Goal: Transaction & Acquisition: Purchase product/service

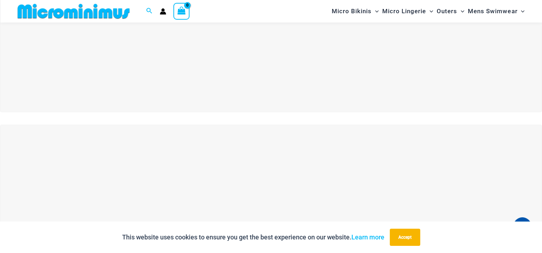
scroll to position [137, 0]
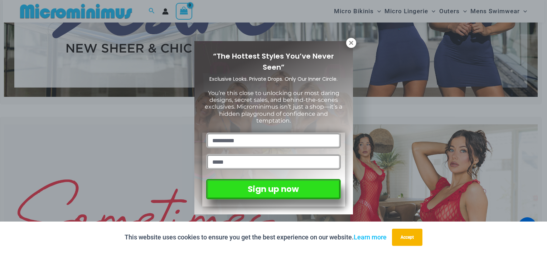
click at [351, 43] on icon at bounding box center [351, 43] width 4 height 4
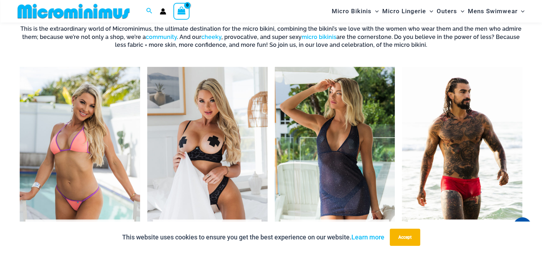
scroll to position [531, 0]
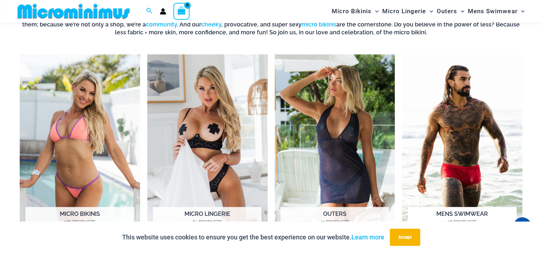
click at [462, 116] on img "Visit product category Mens Swimwear" at bounding box center [462, 146] width 120 height 185
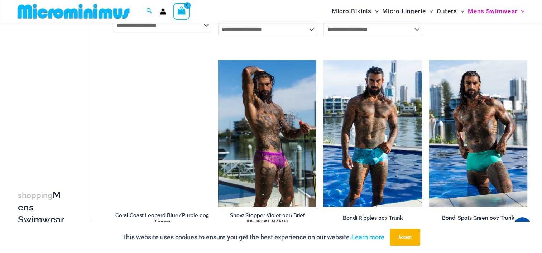
scroll to position [961, 0]
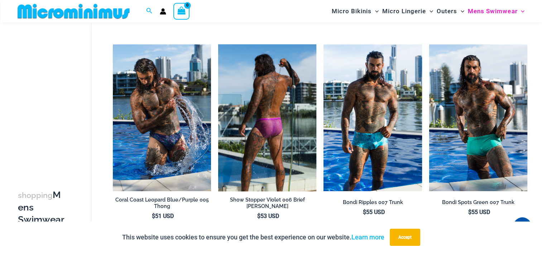
click at [276, 133] on img at bounding box center [267, 117] width 98 height 147
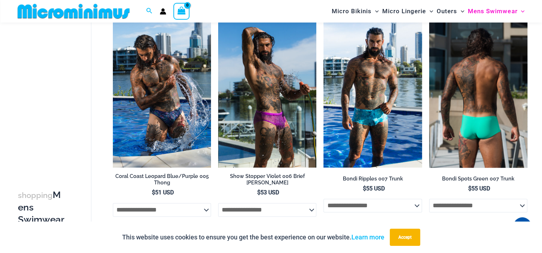
scroll to position [996, 0]
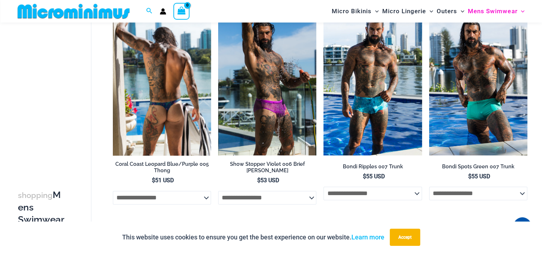
click at [165, 106] on img at bounding box center [162, 82] width 98 height 147
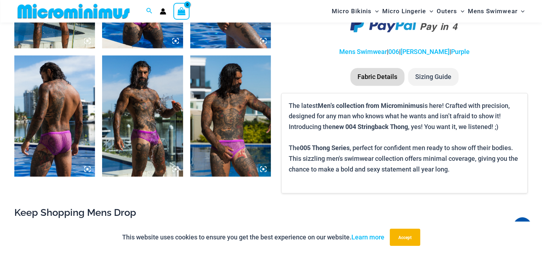
scroll to position [531, 0]
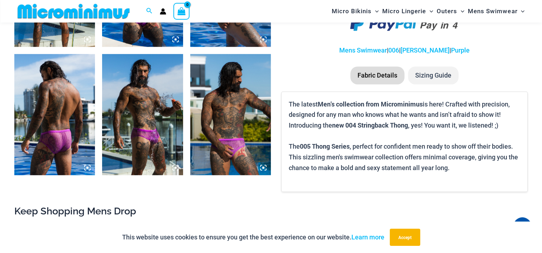
click at [155, 138] on img at bounding box center [142, 114] width 81 height 121
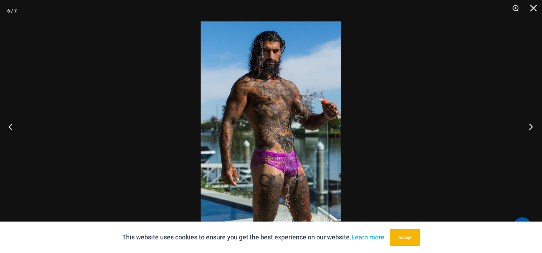
click at [530, 128] on button "Next" at bounding box center [528, 127] width 27 height 36
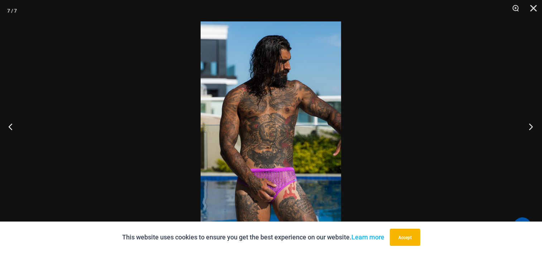
click at [530, 128] on button "Next" at bounding box center [528, 127] width 27 height 36
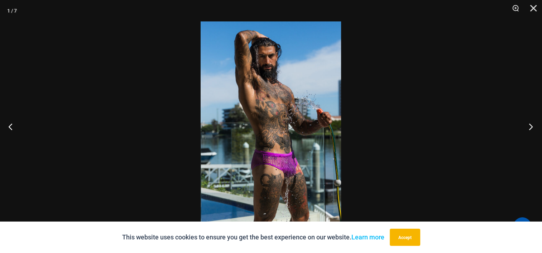
click at [530, 128] on button "Next" at bounding box center [528, 127] width 27 height 36
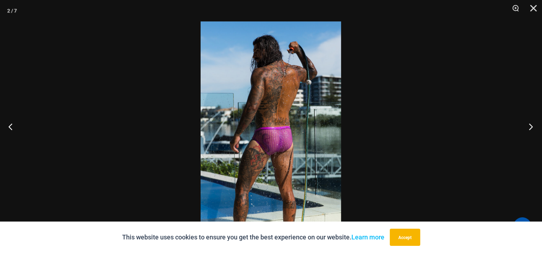
click at [530, 128] on button "Next" at bounding box center [528, 127] width 27 height 36
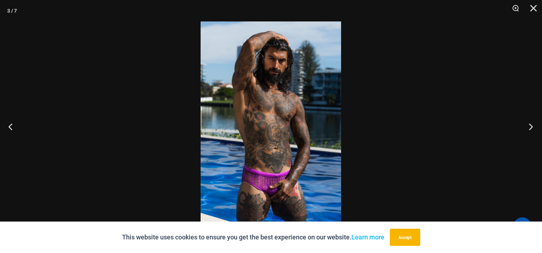
click at [530, 128] on button "Next" at bounding box center [528, 127] width 27 height 36
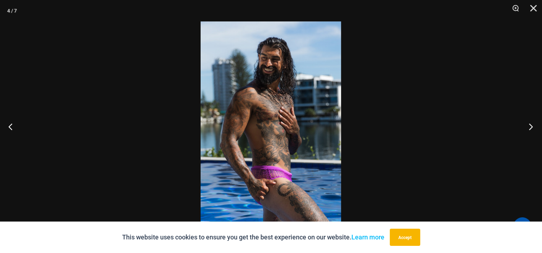
click at [530, 128] on button "Next" at bounding box center [528, 127] width 27 height 36
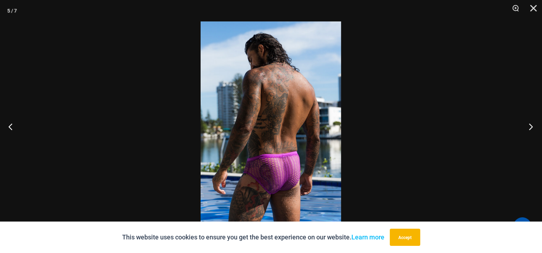
click at [530, 128] on button "Next" at bounding box center [528, 127] width 27 height 36
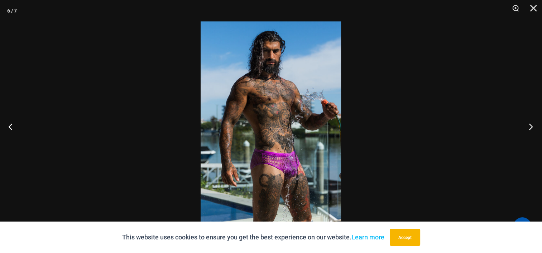
click at [530, 128] on button "Next" at bounding box center [528, 127] width 27 height 36
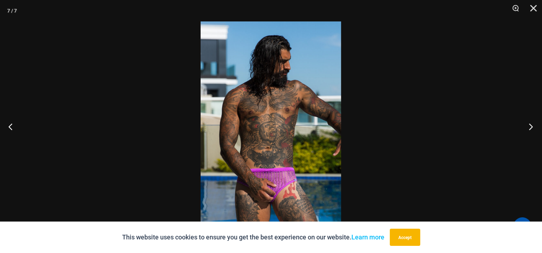
click at [530, 128] on button "Next" at bounding box center [528, 127] width 27 height 36
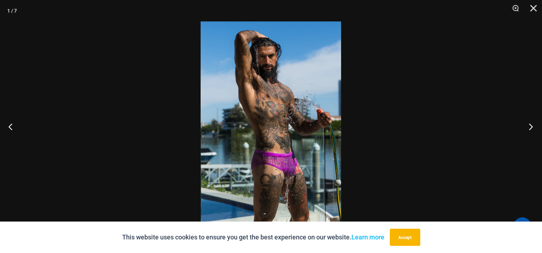
click at [530, 128] on button "Next" at bounding box center [528, 127] width 27 height 36
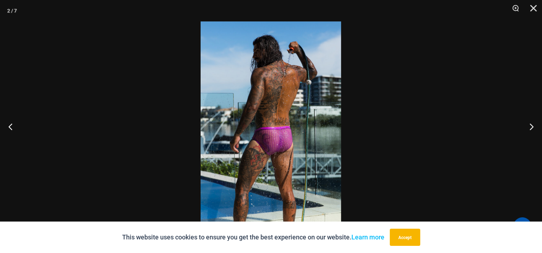
drag, startPoint x: 471, startPoint y: 117, endPoint x: 471, endPoint y: 112, distance: 5.0
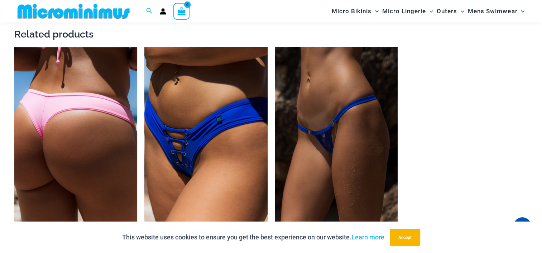
scroll to position [963, 0]
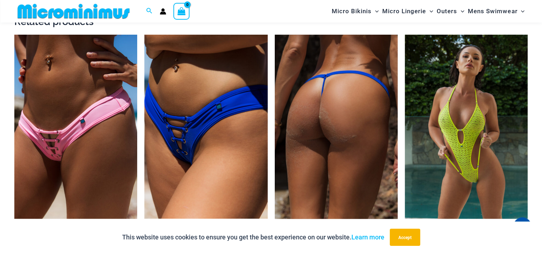
click at [318, 135] on img at bounding box center [336, 127] width 123 height 184
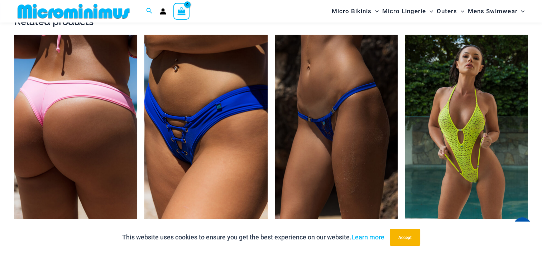
click at [55, 135] on img at bounding box center [75, 127] width 123 height 184
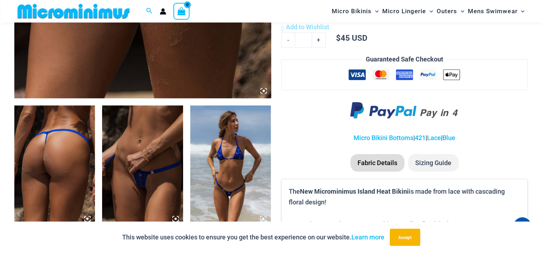
scroll to position [387, 0]
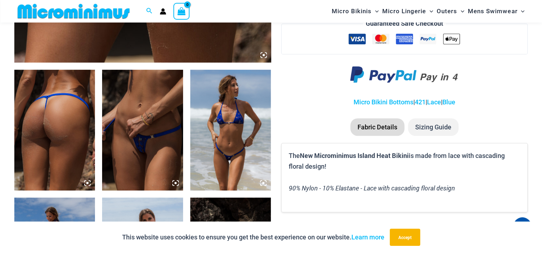
click at [147, 113] on img at bounding box center [142, 130] width 81 height 121
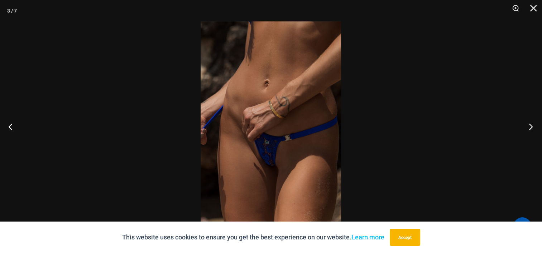
click at [530, 127] on button "Next" at bounding box center [528, 127] width 27 height 36
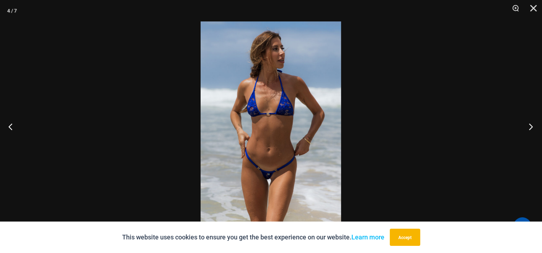
click at [530, 127] on button "Next" at bounding box center [528, 127] width 27 height 36
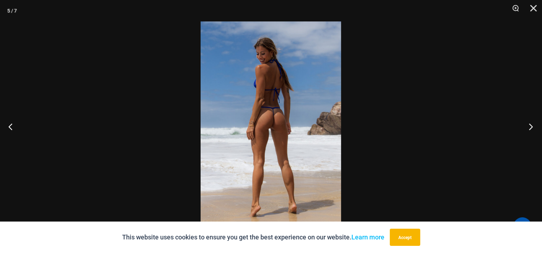
click at [530, 127] on button "Next" at bounding box center [528, 127] width 27 height 36
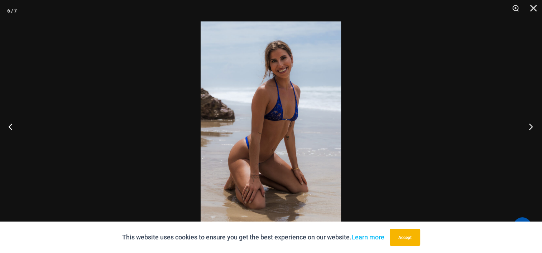
click at [530, 127] on button "Next" at bounding box center [528, 127] width 27 height 36
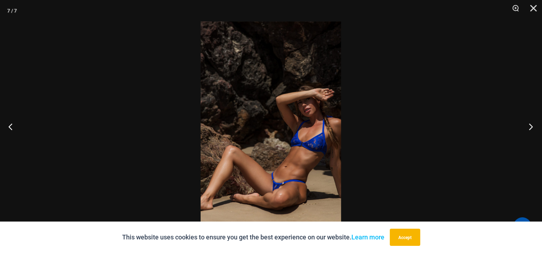
click at [530, 127] on button "Next" at bounding box center [528, 127] width 27 height 36
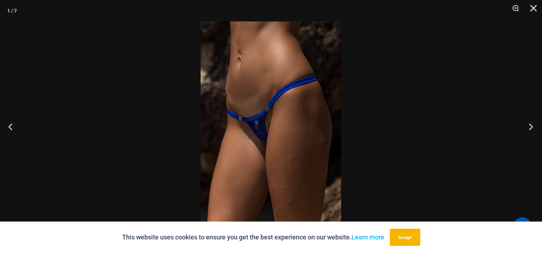
click at [530, 127] on button "Next" at bounding box center [528, 127] width 27 height 36
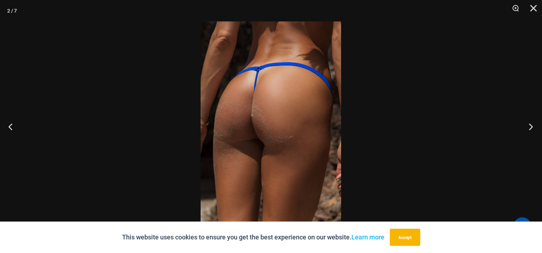
click at [530, 127] on button "Next" at bounding box center [528, 127] width 27 height 36
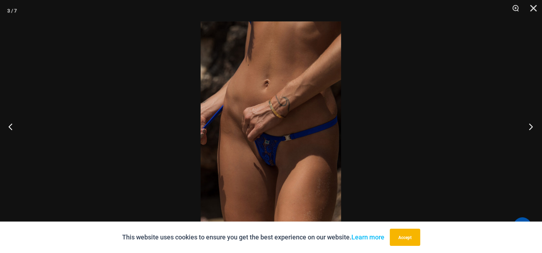
click at [530, 127] on button "Next" at bounding box center [528, 127] width 27 height 36
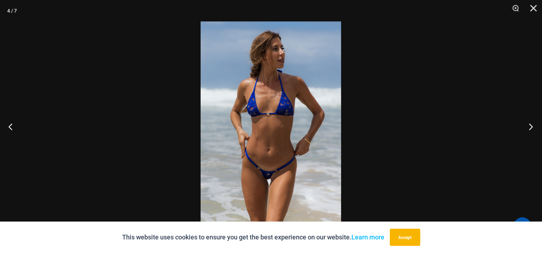
click at [531, 127] on button "Next" at bounding box center [528, 127] width 27 height 36
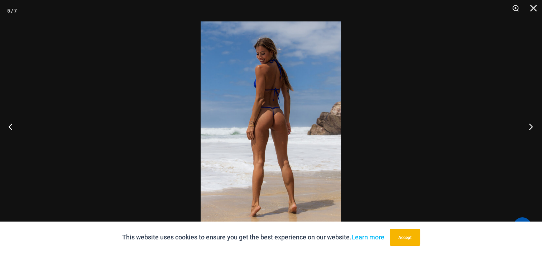
click at [531, 127] on button "Next" at bounding box center [528, 127] width 27 height 36
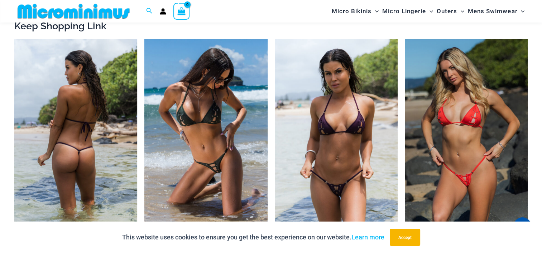
scroll to position [710, 0]
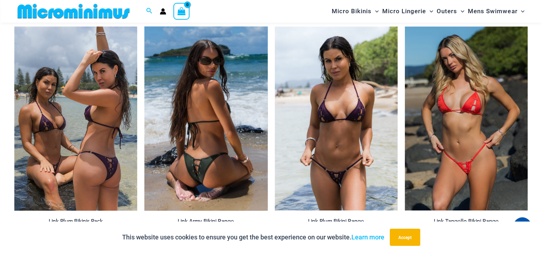
click at [211, 143] on img at bounding box center [205, 118] width 123 height 184
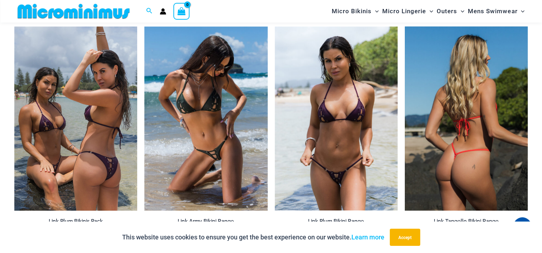
click at [425, 137] on img at bounding box center [465, 118] width 123 height 184
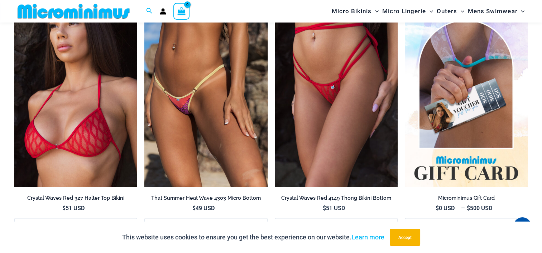
scroll to position [1247, 0]
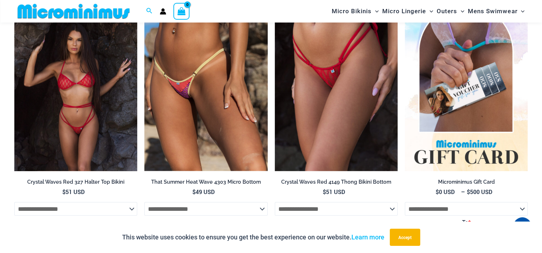
click at [87, 79] on img at bounding box center [75, 79] width 123 height 184
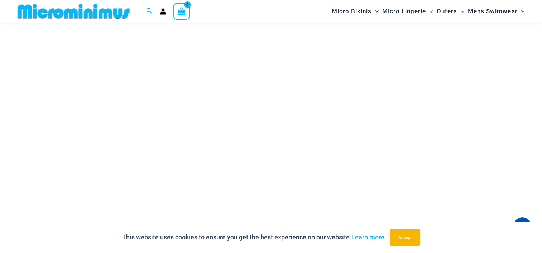
scroll to position [1605, 0]
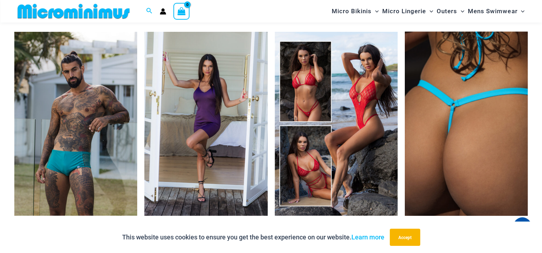
click at [432, 145] on img at bounding box center [465, 124] width 123 height 184
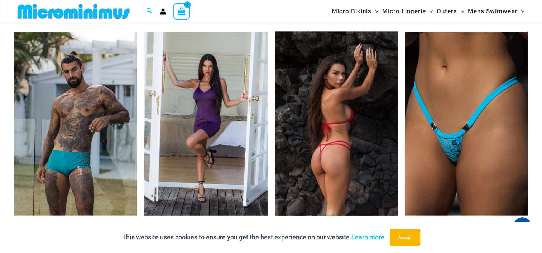
click at [304, 143] on img at bounding box center [336, 124] width 123 height 184
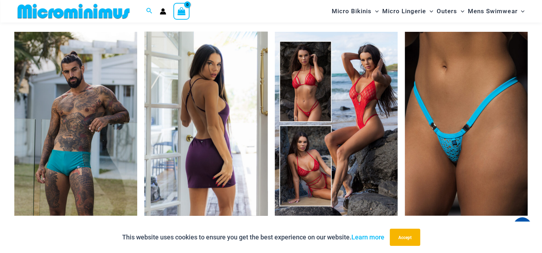
click at [234, 112] on img at bounding box center [205, 124] width 123 height 184
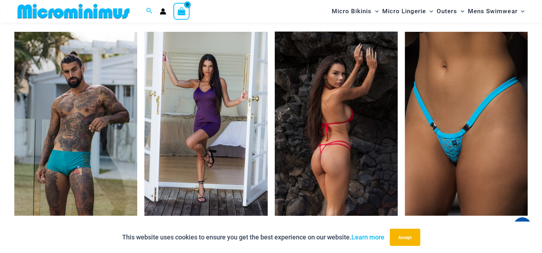
click at [319, 113] on img at bounding box center [336, 124] width 123 height 184
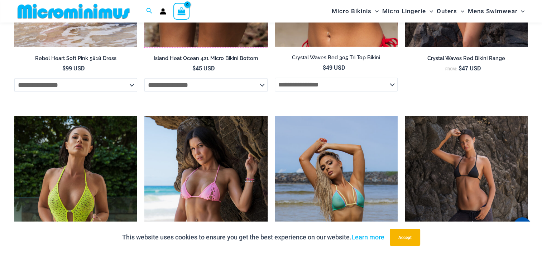
scroll to position [2321, 0]
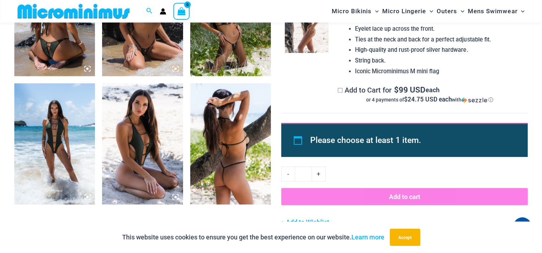
scroll to position [536, 0]
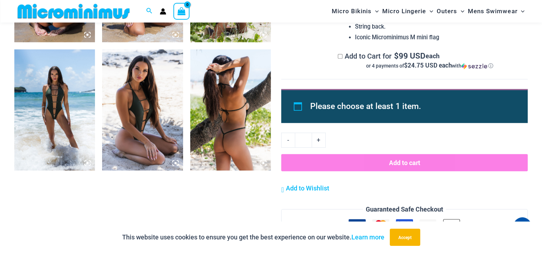
click at [71, 94] on img at bounding box center [54, 109] width 81 height 121
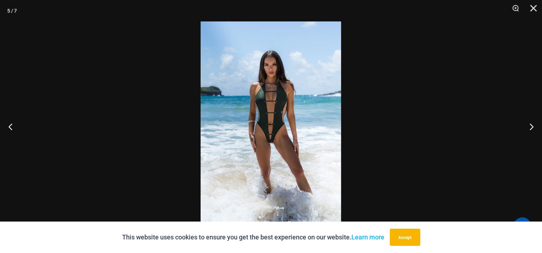
click at [217, 130] on img at bounding box center [270, 126] width 140 height 210
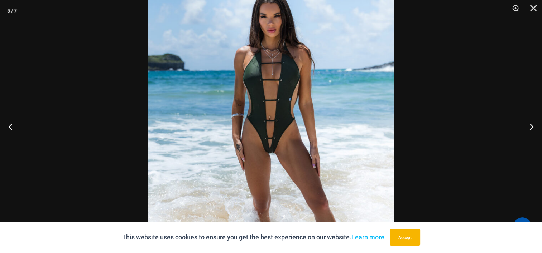
click at [223, 128] on img at bounding box center [271, 124] width 246 height 369
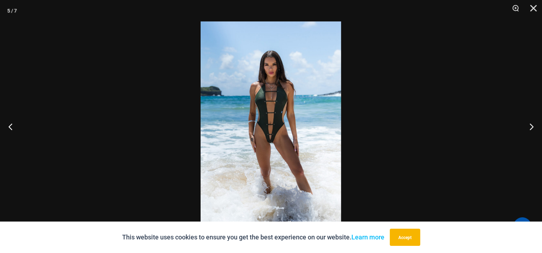
click at [223, 128] on img at bounding box center [270, 126] width 140 height 210
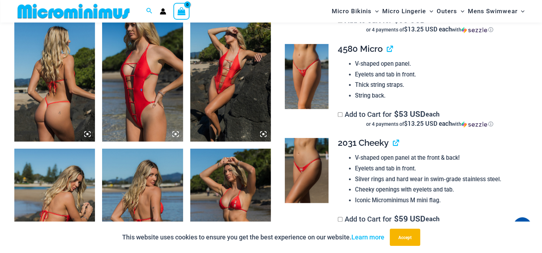
scroll to position [424, 0]
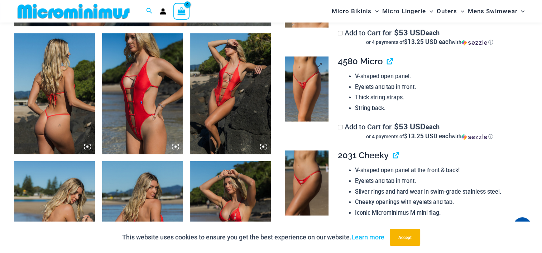
click at [315, 82] on img at bounding box center [306, 89] width 43 height 65
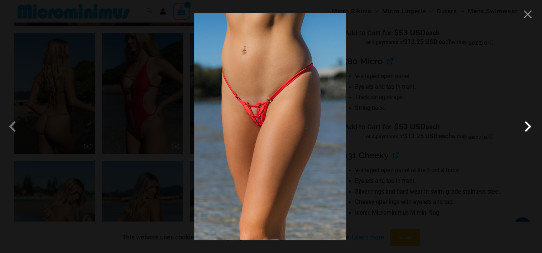
click at [526, 127] on span at bounding box center [526, 126] width 21 height 21
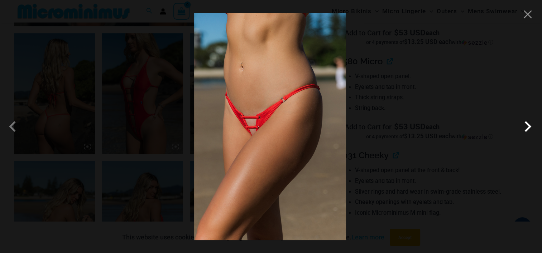
click at [521, 126] on span at bounding box center [526, 126] width 21 height 21
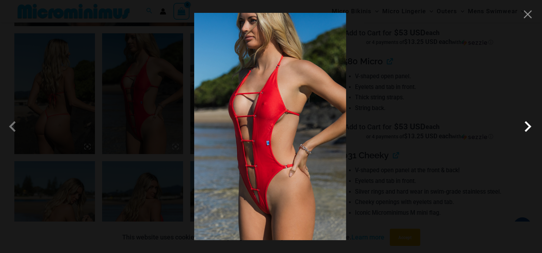
click at [526, 125] on span at bounding box center [526, 126] width 21 height 21
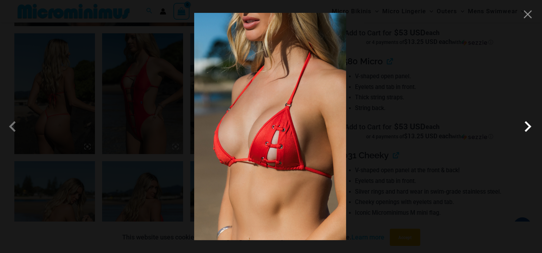
click at [525, 125] on span at bounding box center [526, 126] width 21 height 21
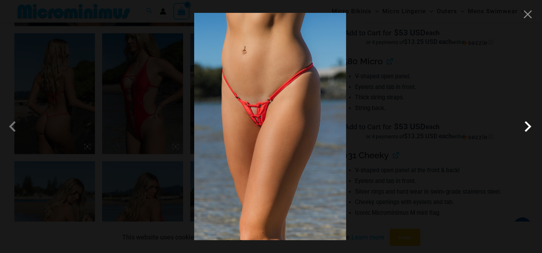
click at [525, 123] on span at bounding box center [526, 126] width 21 height 21
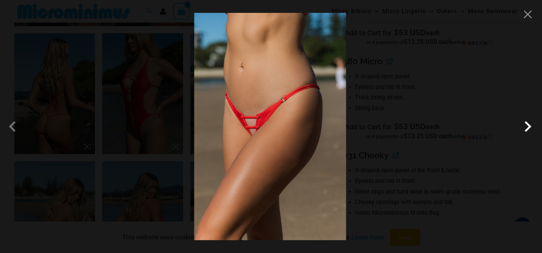
click at [525, 123] on span at bounding box center [526, 126] width 21 height 21
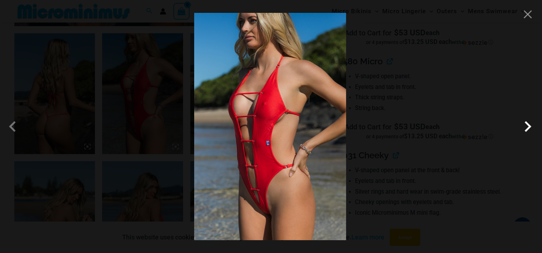
click at [526, 122] on span at bounding box center [526, 126] width 21 height 21
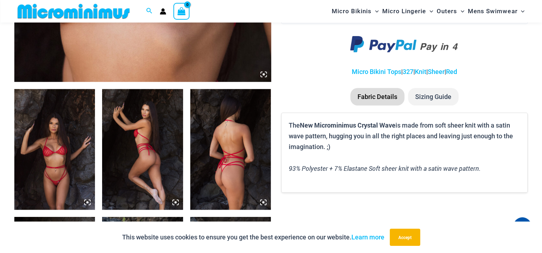
scroll to position [356, 0]
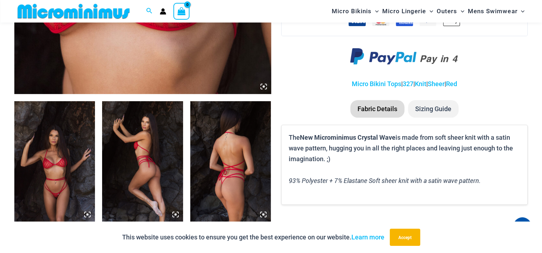
click at [210, 169] on img at bounding box center [230, 161] width 81 height 121
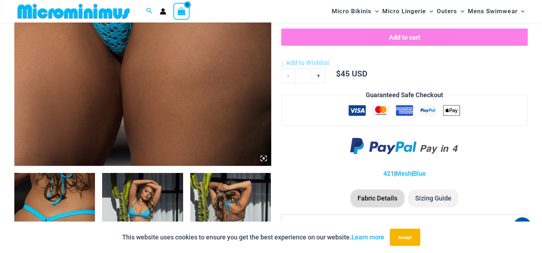
scroll to position [280, 0]
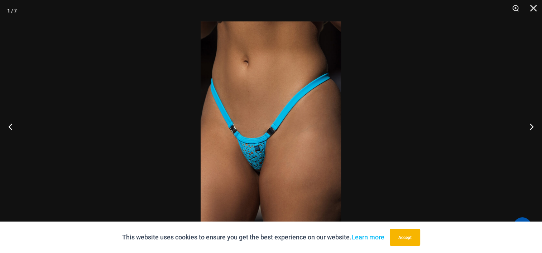
click at [317, 110] on img at bounding box center [270, 126] width 140 height 210
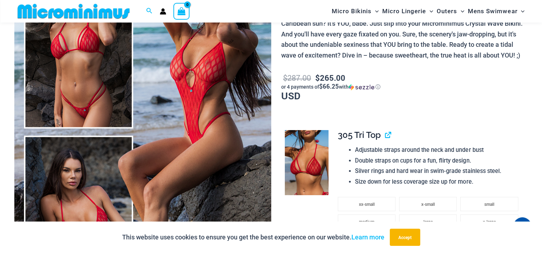
scroll to position [137, 0]
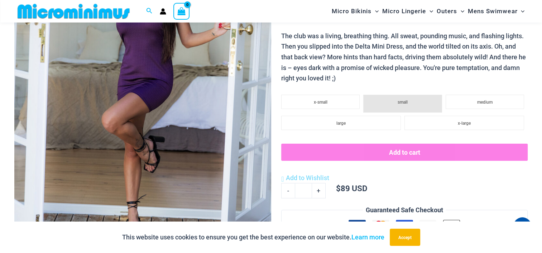
scroll to position [104, 0]
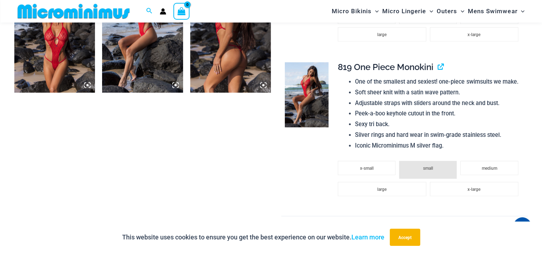
scroll to position [745, 0]
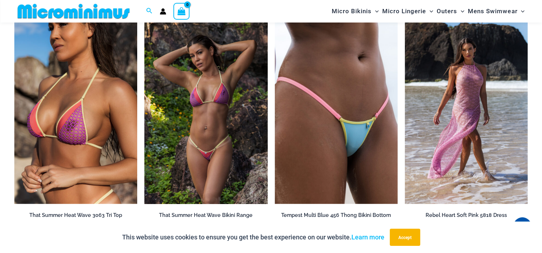
scroll to position [1492, 0]
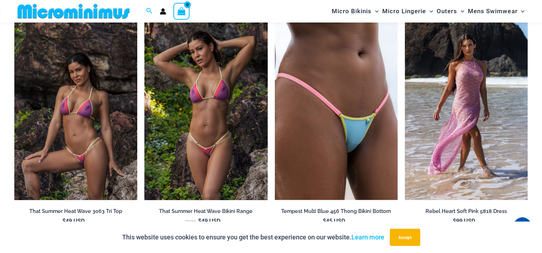
click at [99, 152] on img at bounding box center [75, 108] width 123 height 184
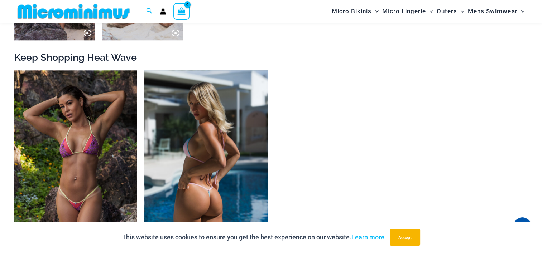
scroll to position [674, 0]
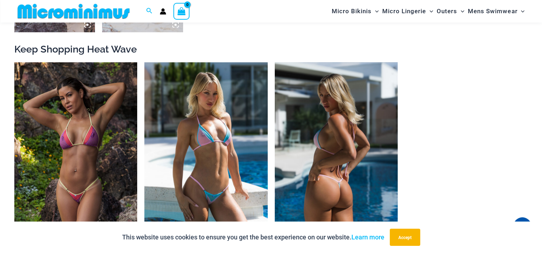
click at [301, 212] on img at bounding box center [336, 154] width 123 height 184
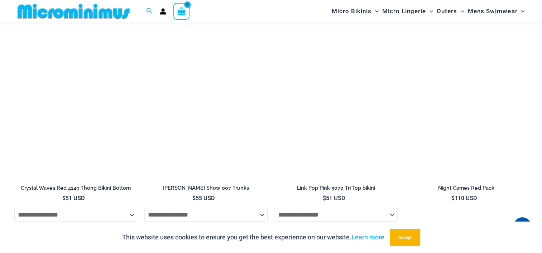
scroll to position [2178, 0]
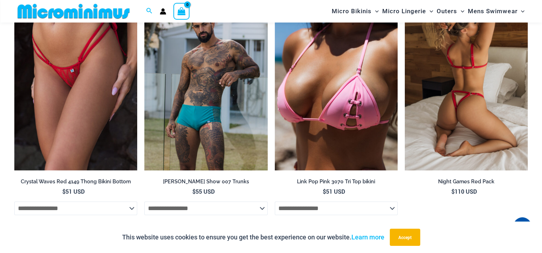
click at [463, 139] on img at bounding box center [465, 78] width 123 height 184
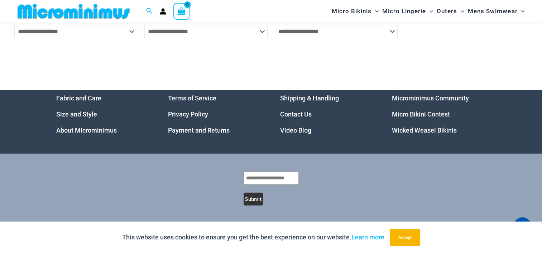
scroll to position [2358, 0]
click at [426, 114] on link "Micro Bikini Contest" at bounding box center [421, 115] width 58 height 8
click at [423, 129] on link "Wicked Weasel Bikinis" at bounding box center [424, 131] width 65 height 8
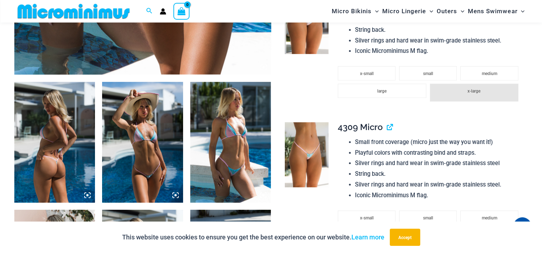
scroll to position [388, 0]
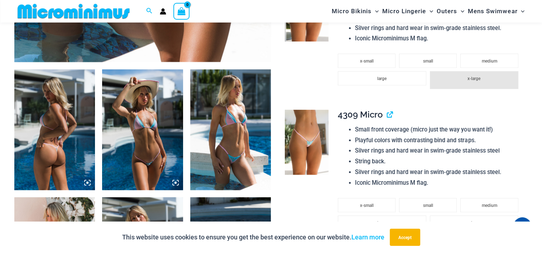
click at [154, 161] on img at bounding box center [142, 129] width 81 height 121
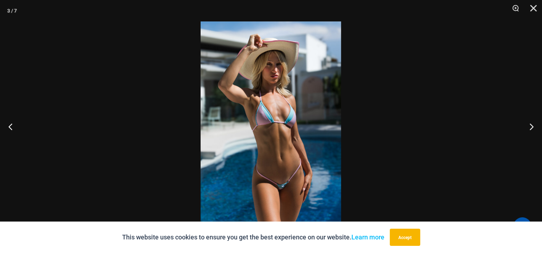
click at [256, 202] on img at bounding box center [270, 126] width 140 height 210
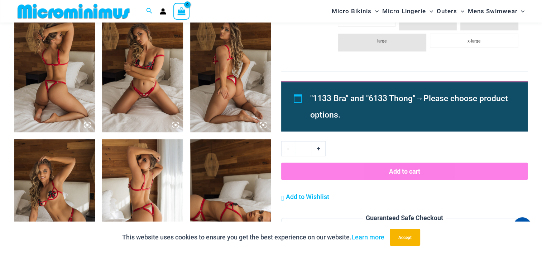
scroll to position [459, 0]
